Goal: Task Accomplishment & Management: Complete application form

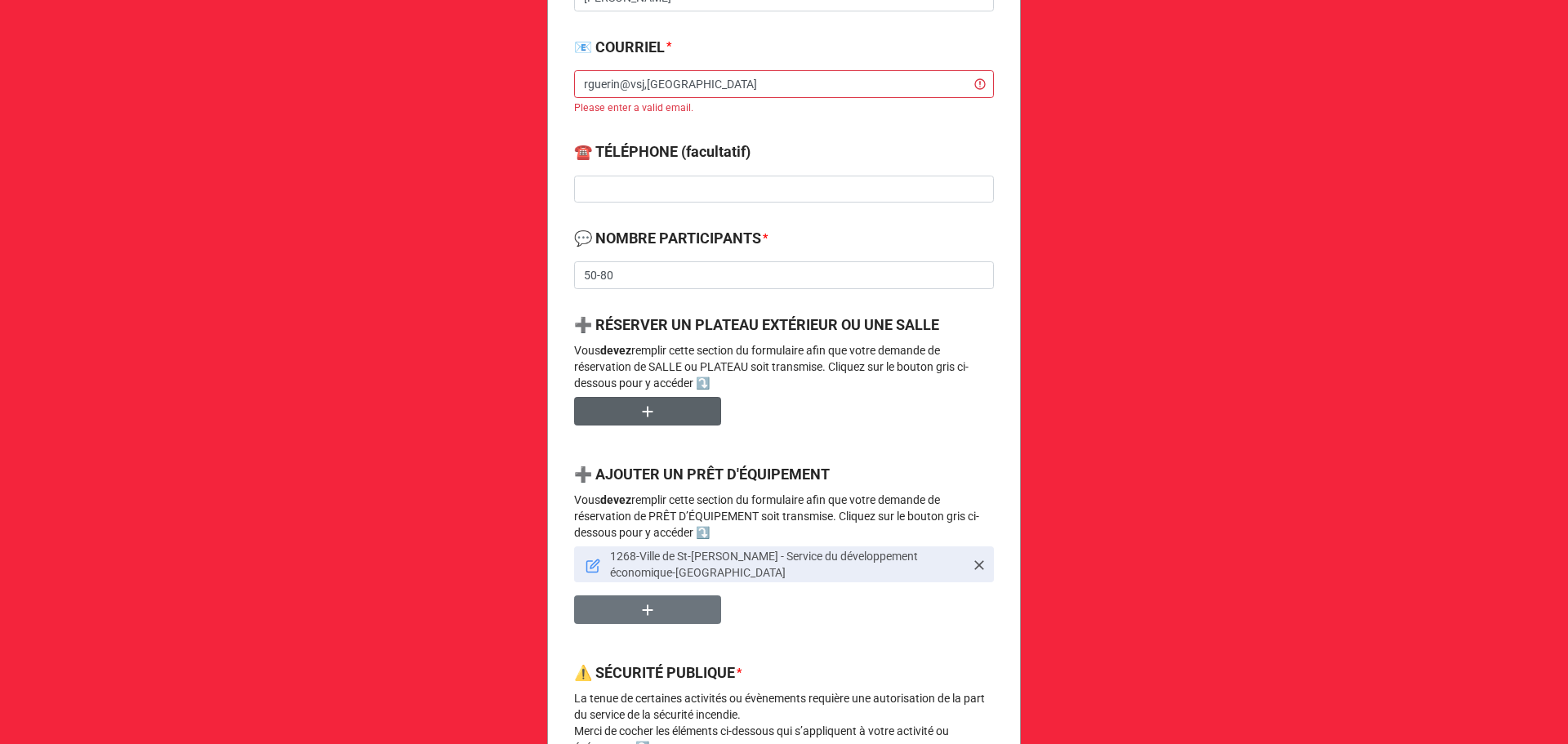
scroll to position [653, 0]
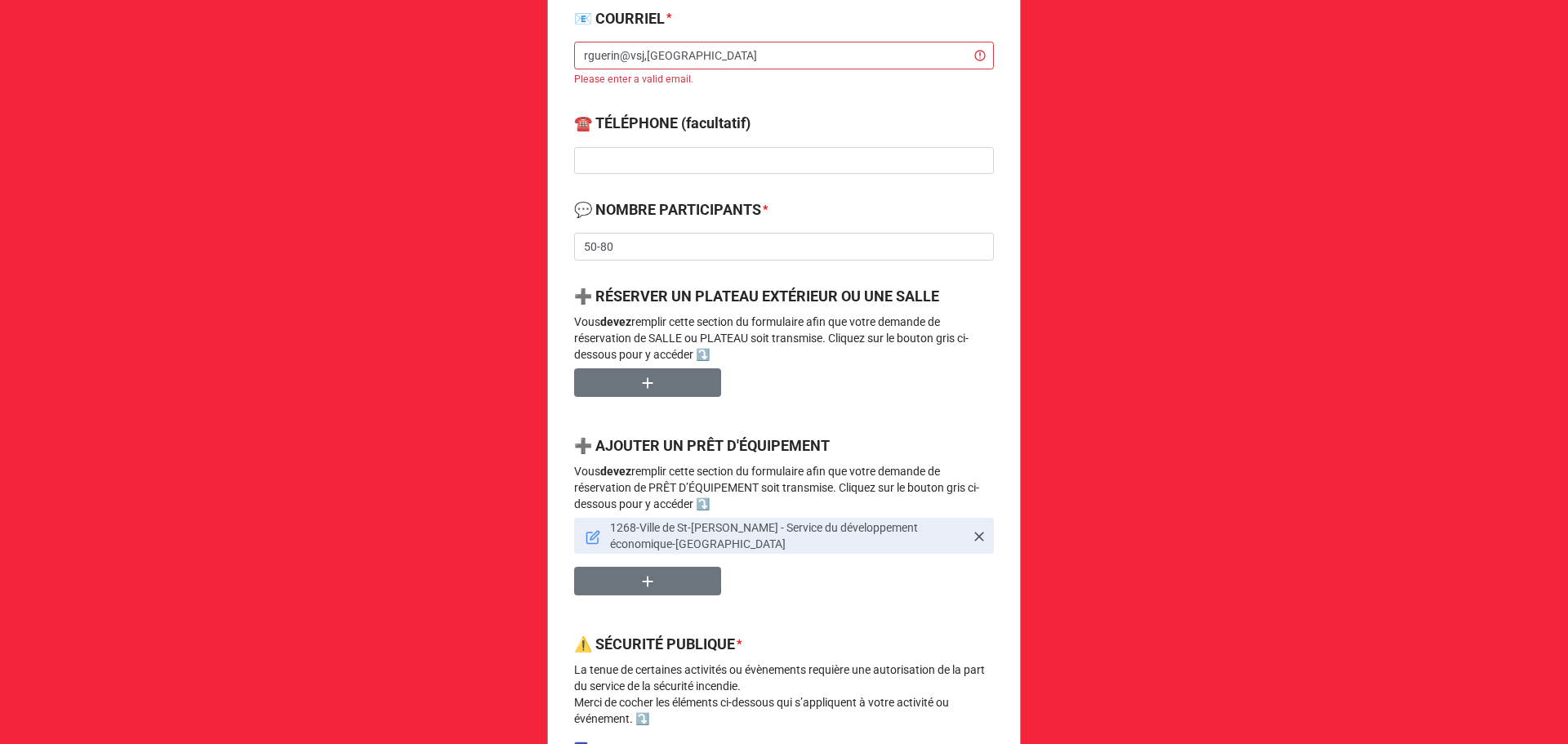
click at [589, 538] on icon at bounding box center [593, 537] width 15 height 15
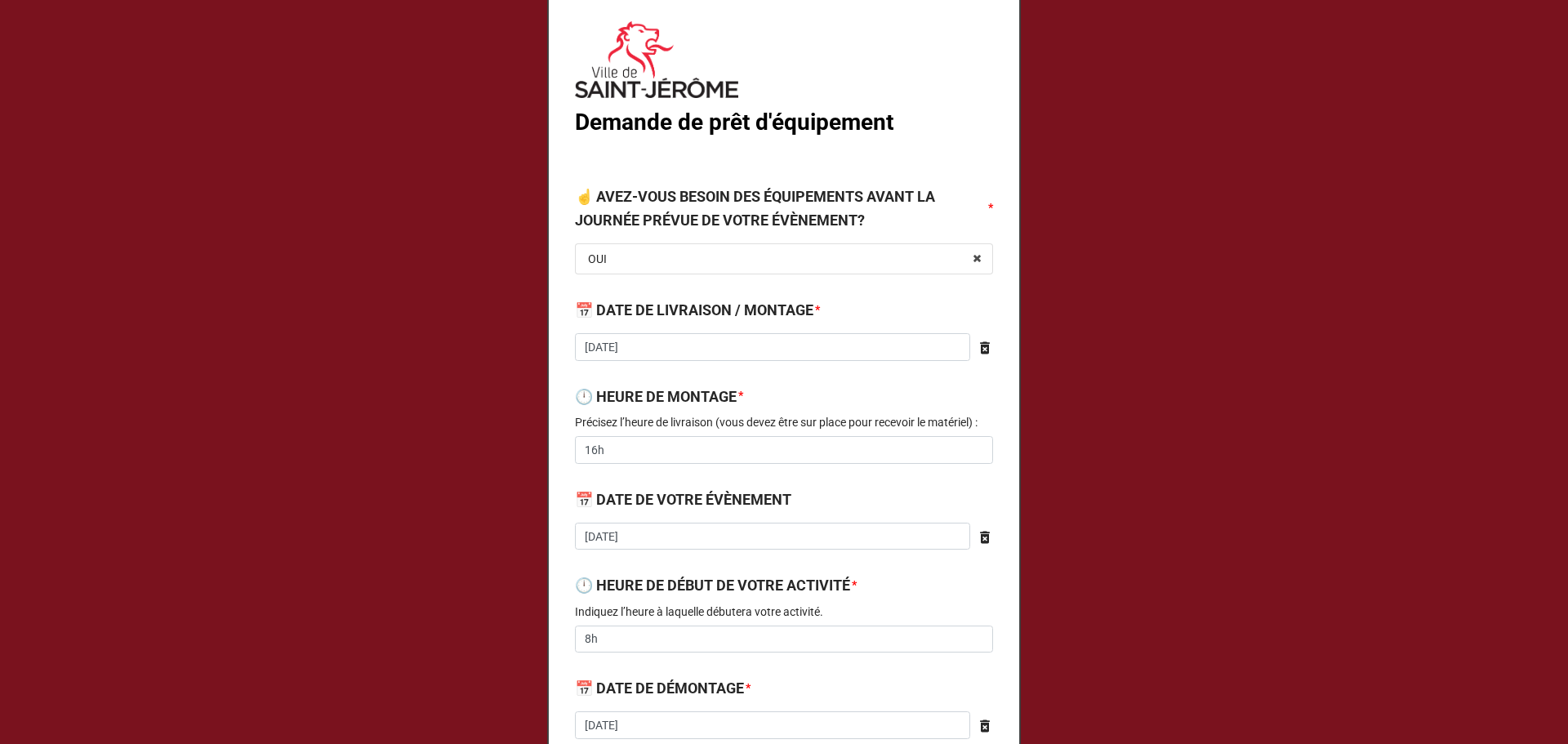
type textarea "x"
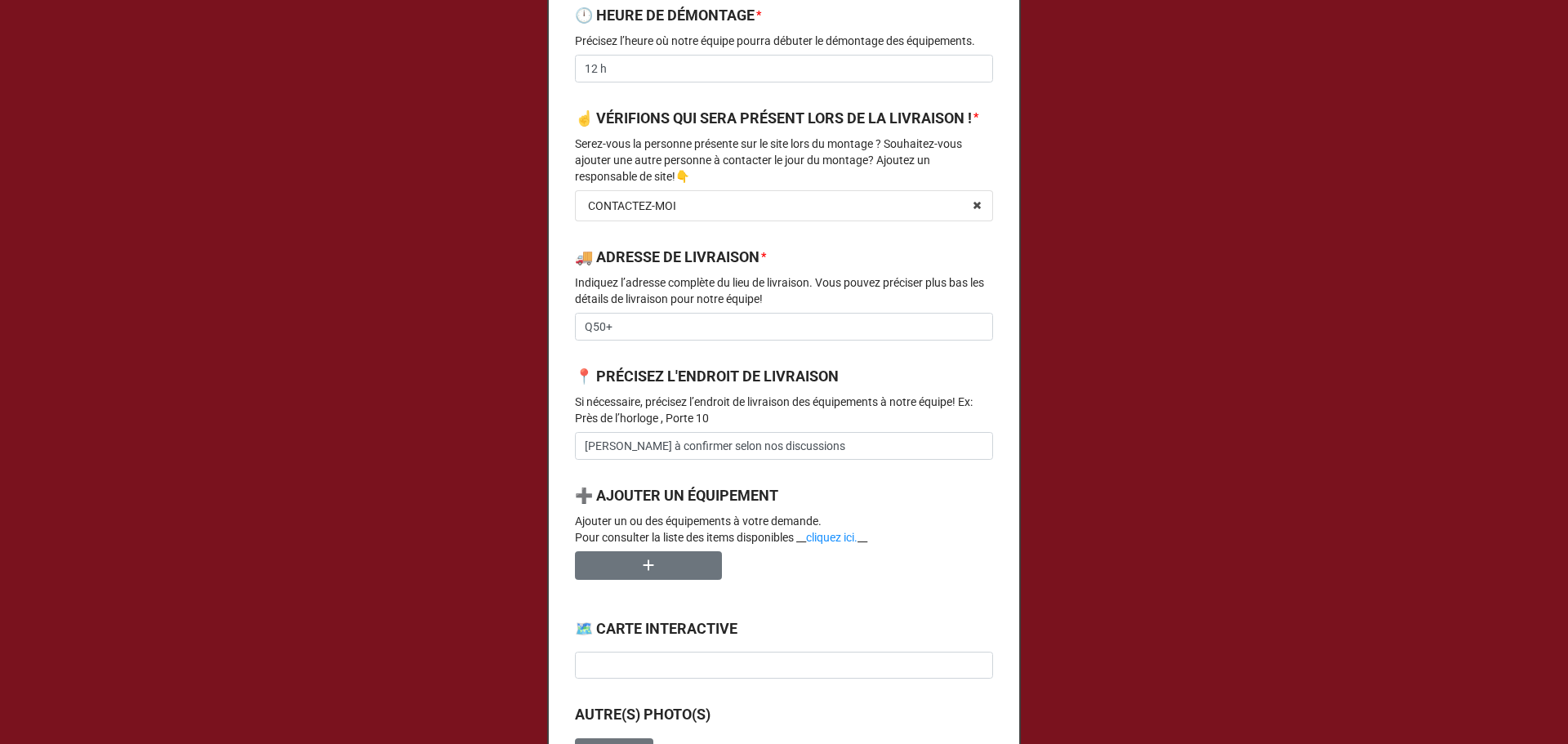
scroll to position [898, 0]
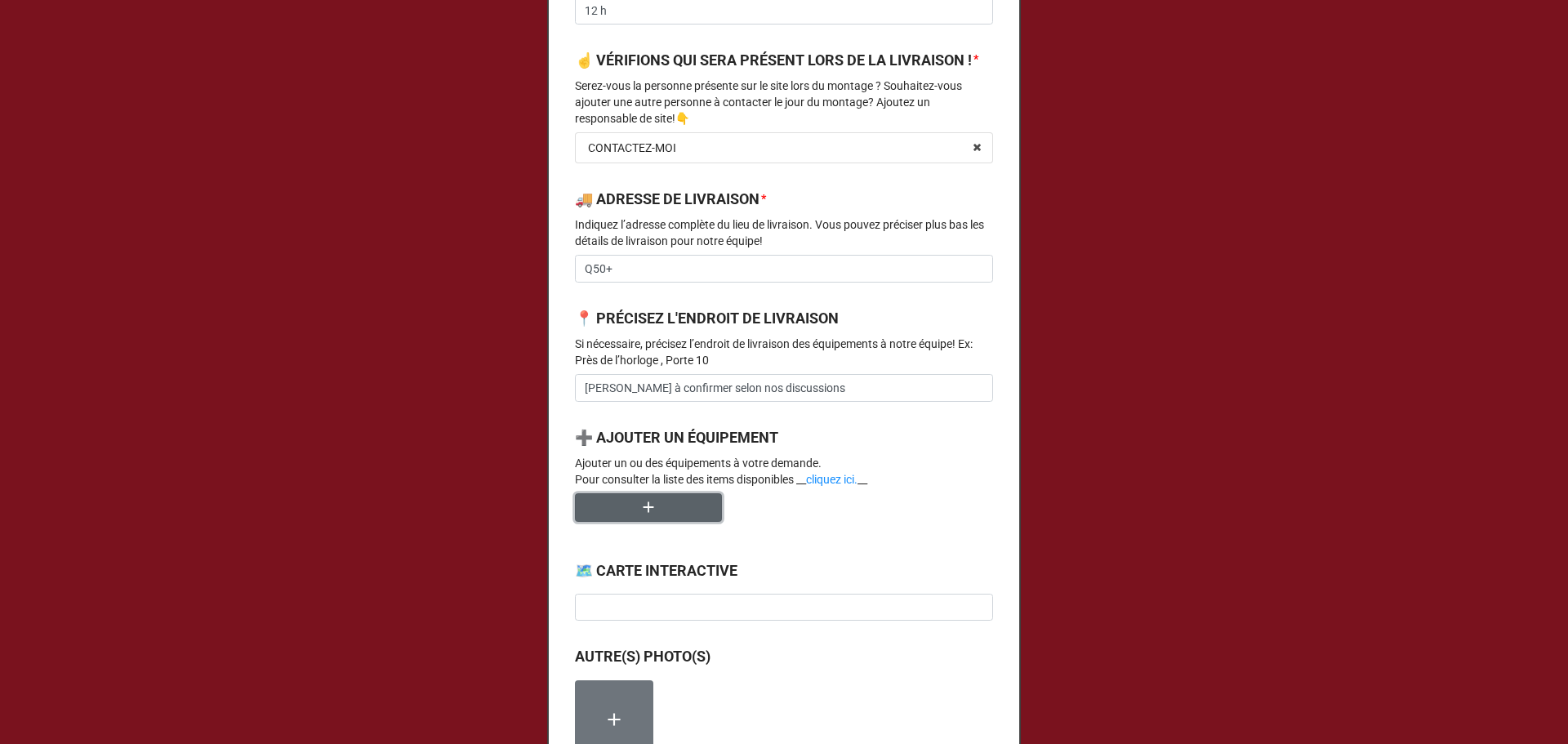
click at [646, 517] on icon "button" at bounding box center [648, 507] width 18 height 18
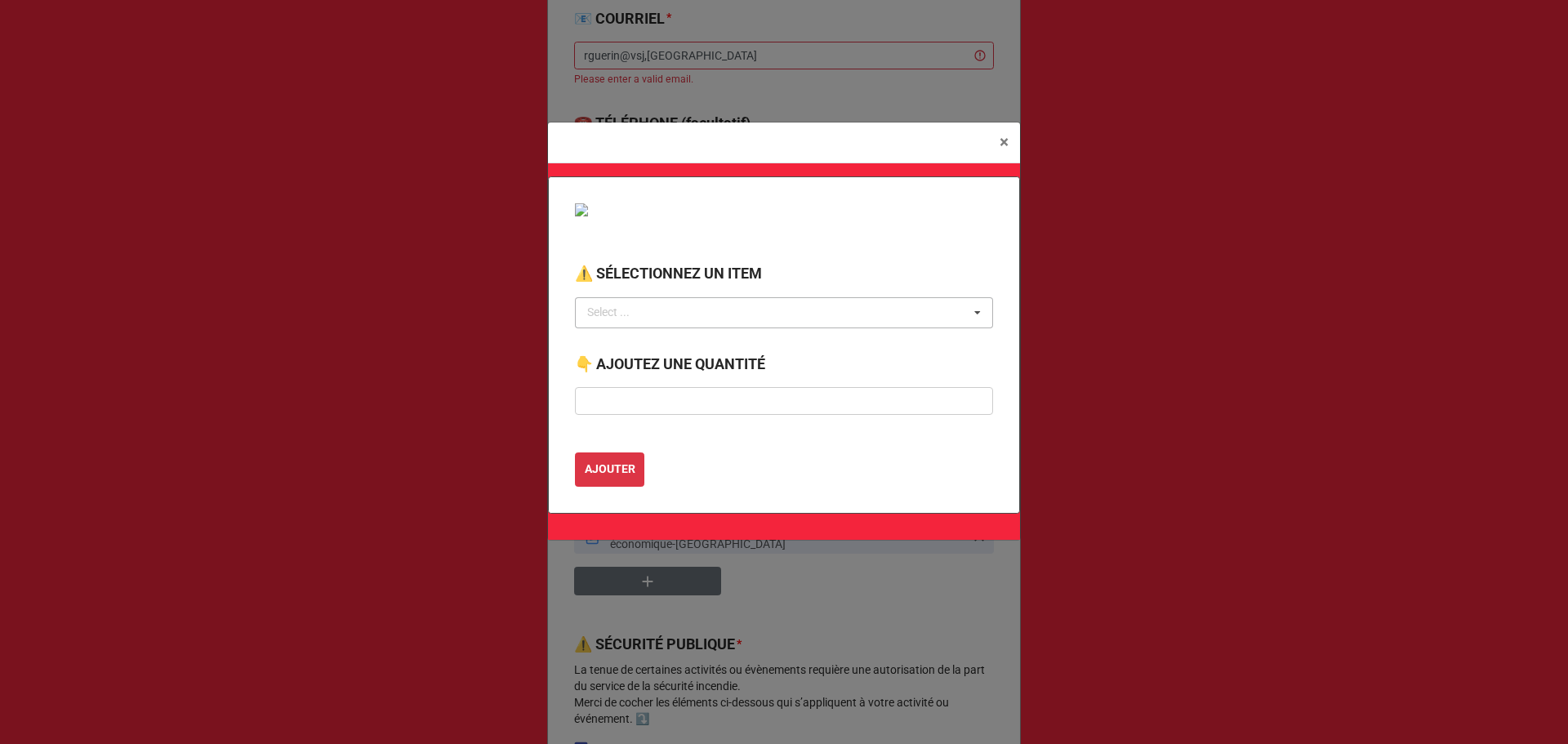
click at [685, 322] on div "Select ... No results found." at bounding box center [784, 313] width 418 height 31
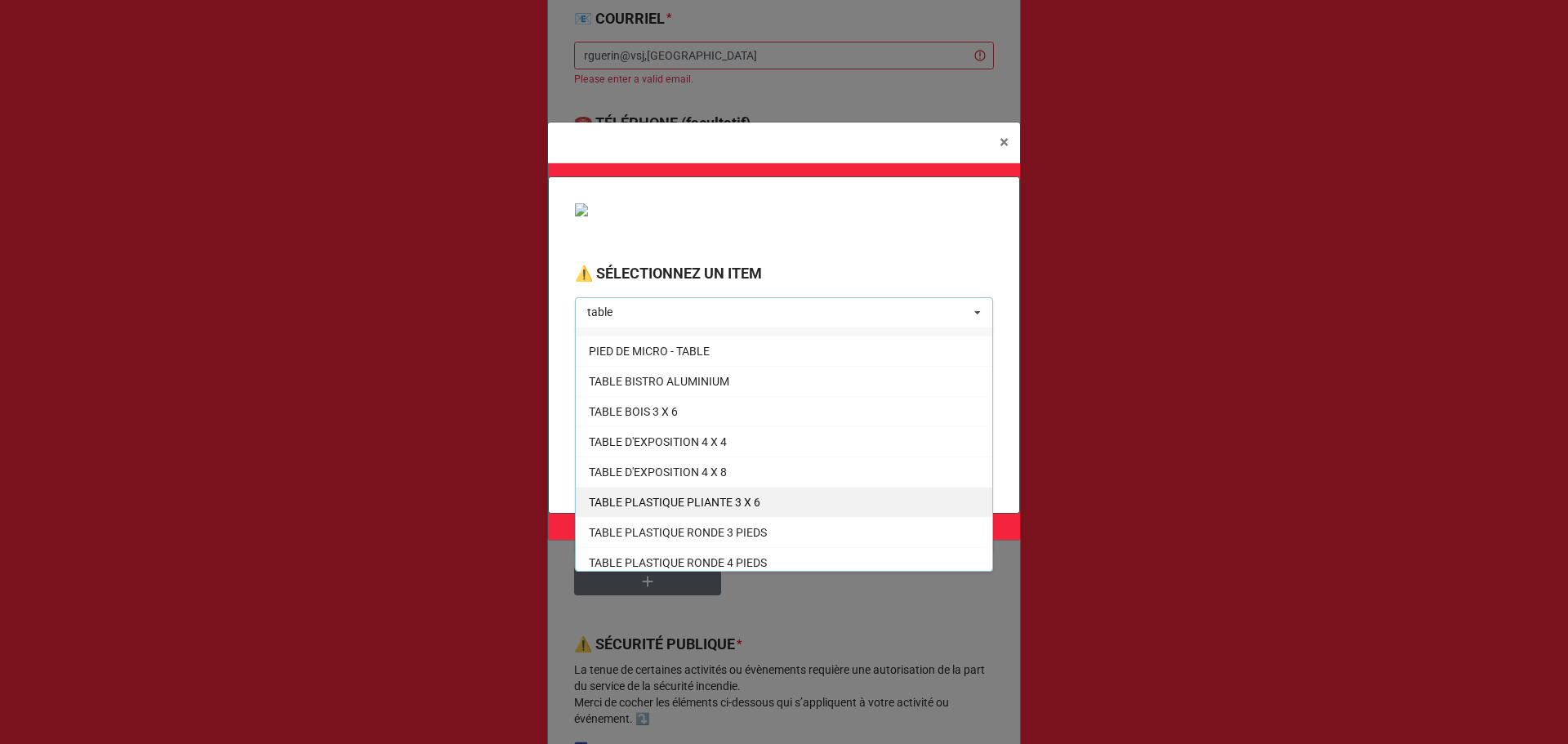
scroll to position [28, 0]
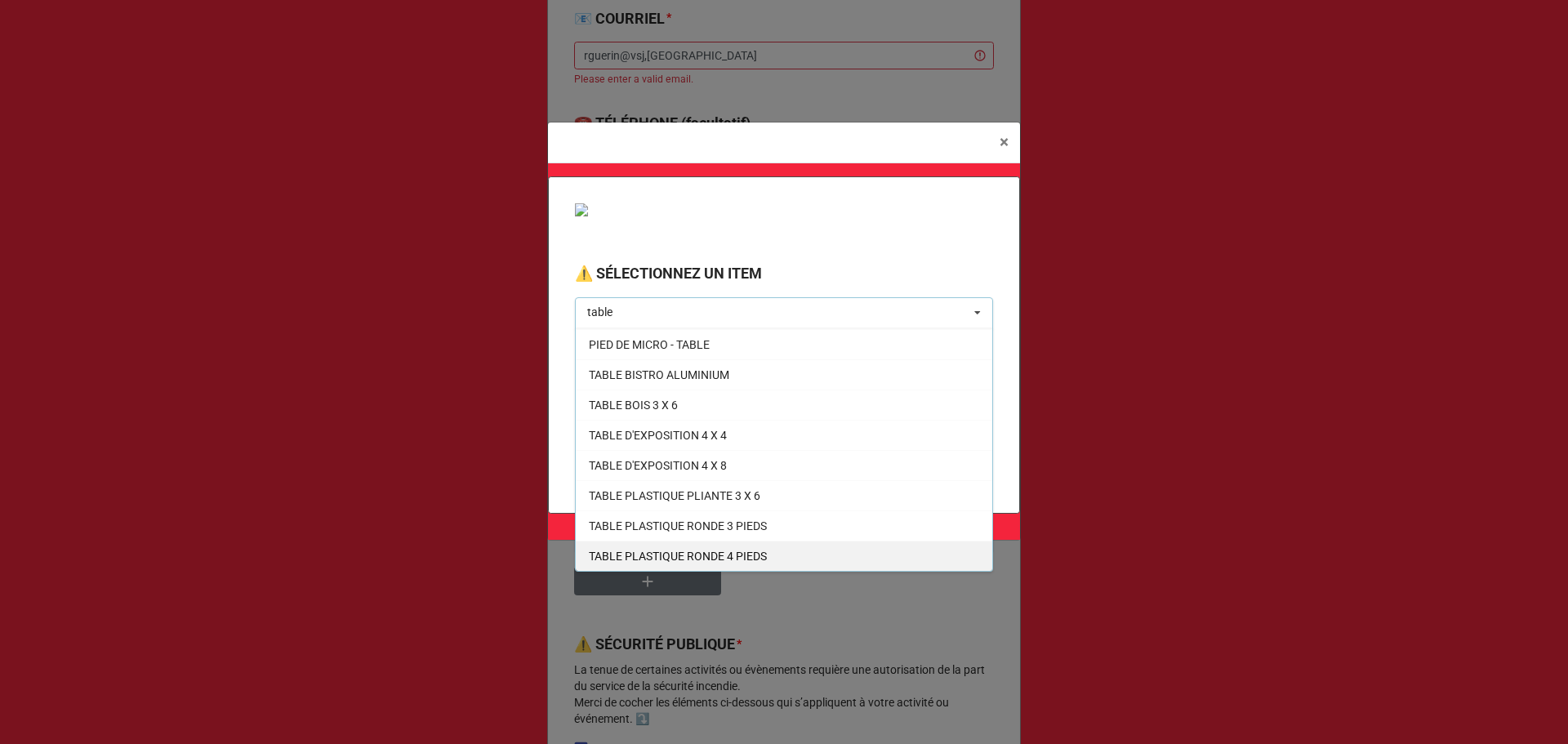
type input "table"
click at [732, 552] on span "TABLE PLASTIQUE RONDE 4 PIEDS" at bounding box center [677, 556] width 178 height 13
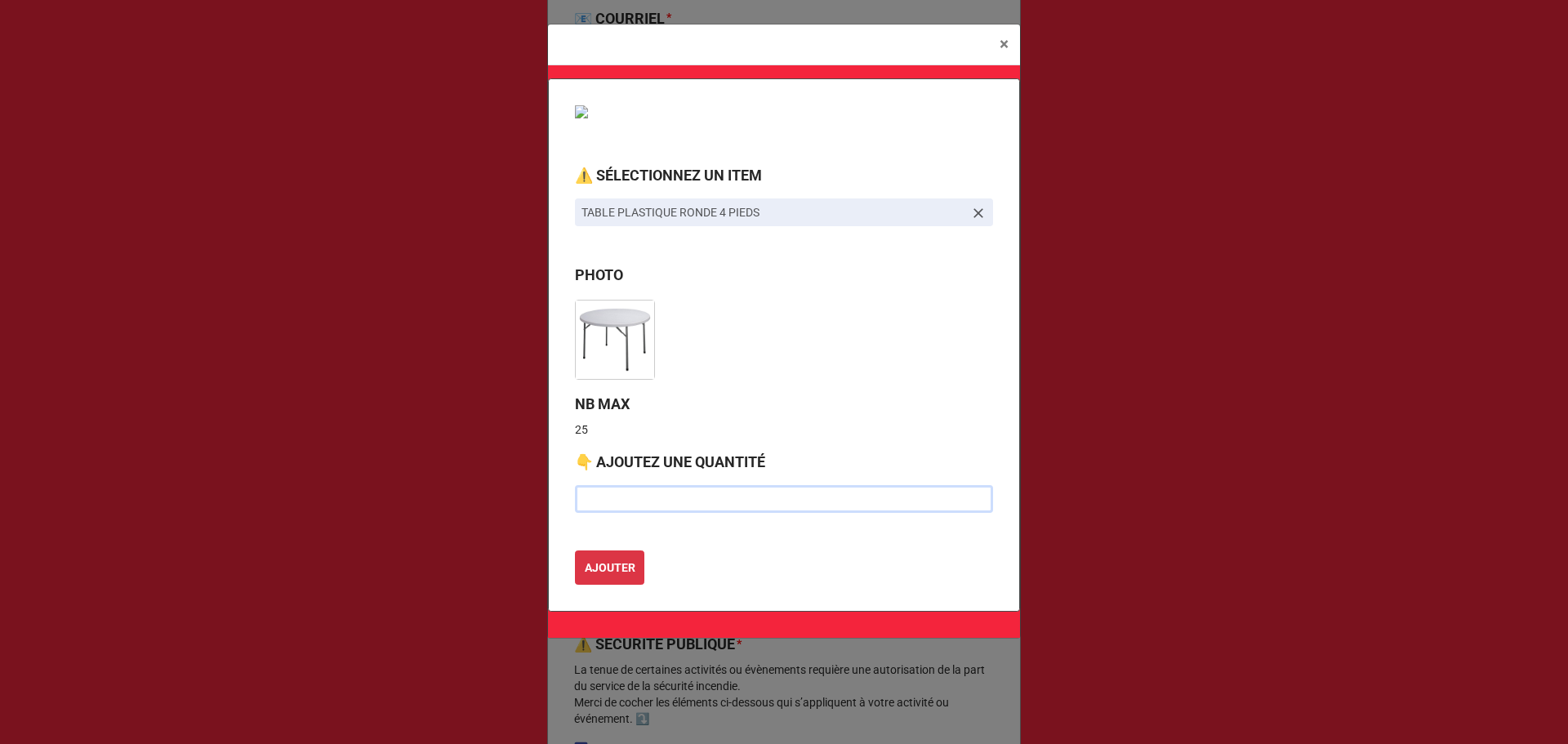
click at [858, 502] on input "text" at bounding box center [784, 499] width 418 height 27
type input "14"
click at [600, 568] on b "AJOUTER" at bounding box center [609, 568] width 50 height 17
type textarea "x"
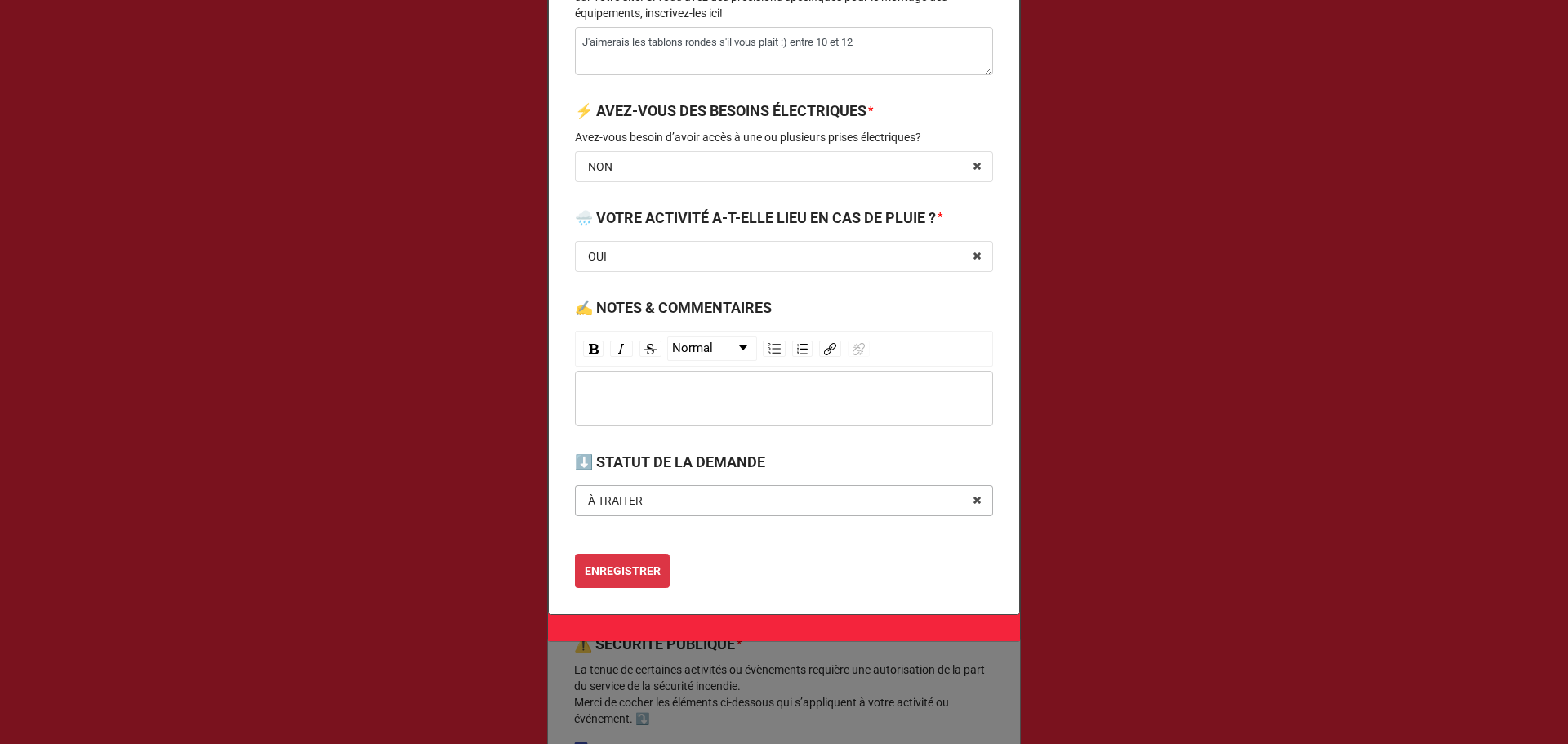
scroll to position [2154, 0]
click at [622, 566] on b "ENREGISTRER" at bounding box center [622, 572] width 76 height 17
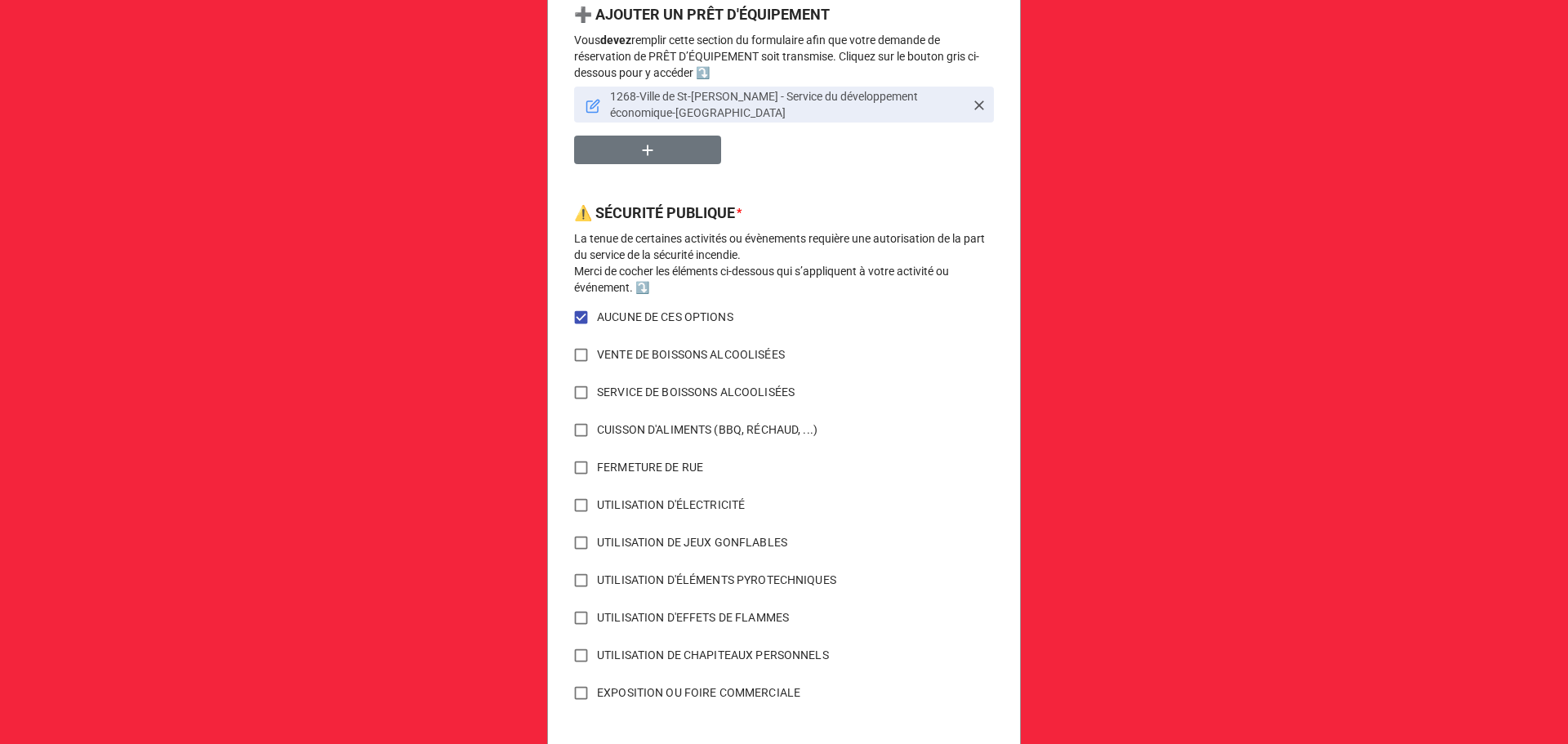
scroll to position [1183, 0]
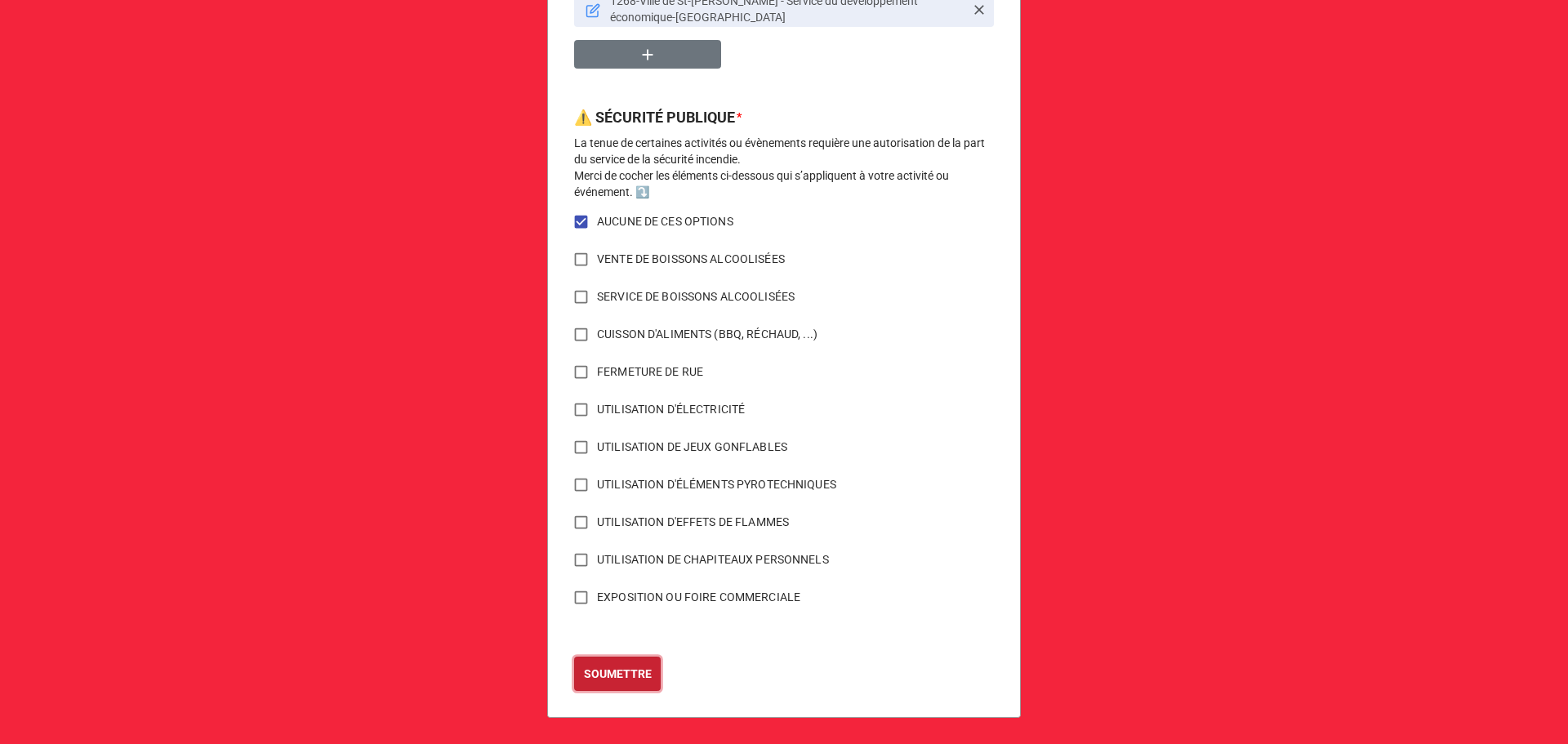
click at [625, 675] on b "SOUMETTRE" at bounding box center [618, 674] width 68 height 17
